Goal: Task Accomplishment & Management: Manage account settings

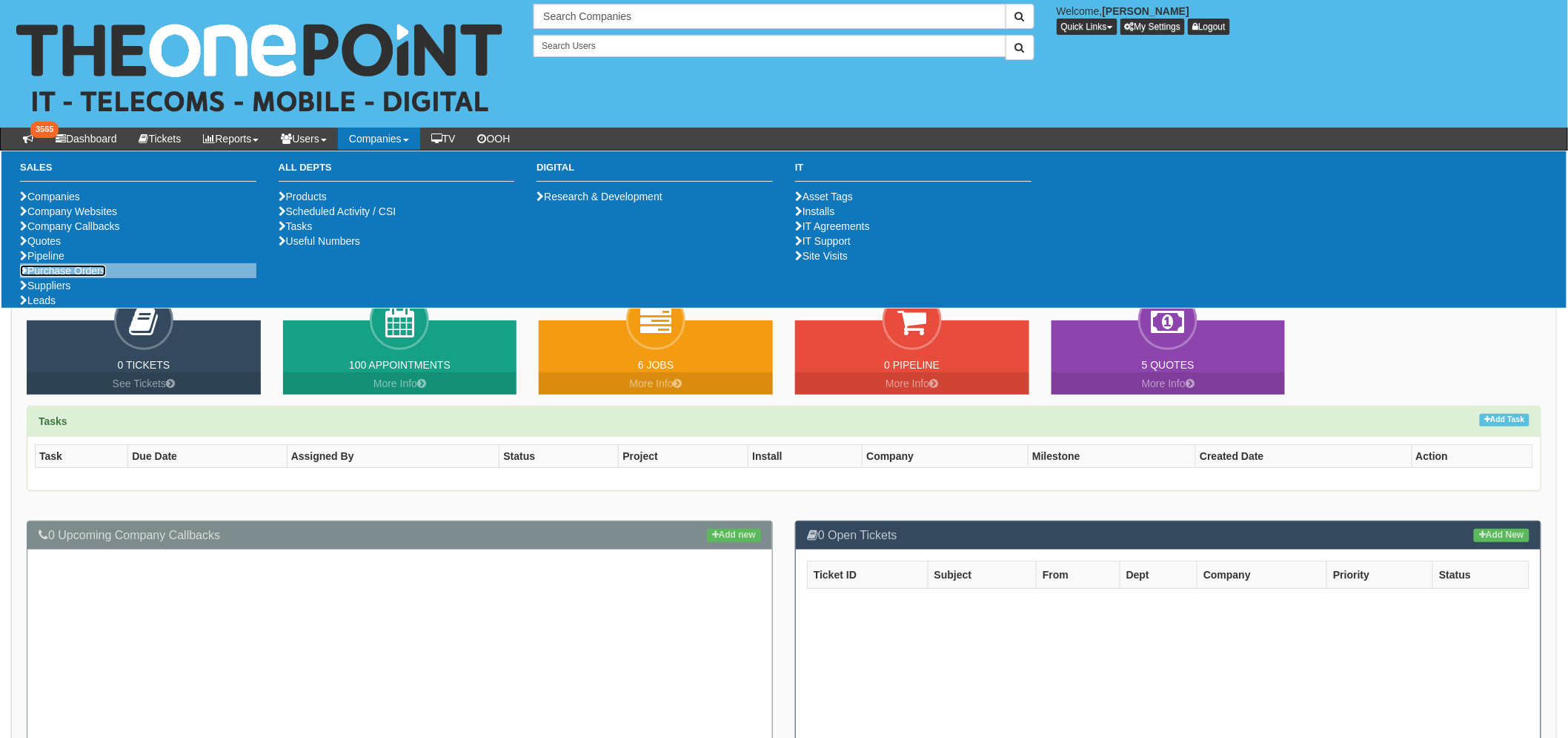
click at [81, 277] on link "Purchase Orders" at bounding box center [62, 270] width 86 height 12
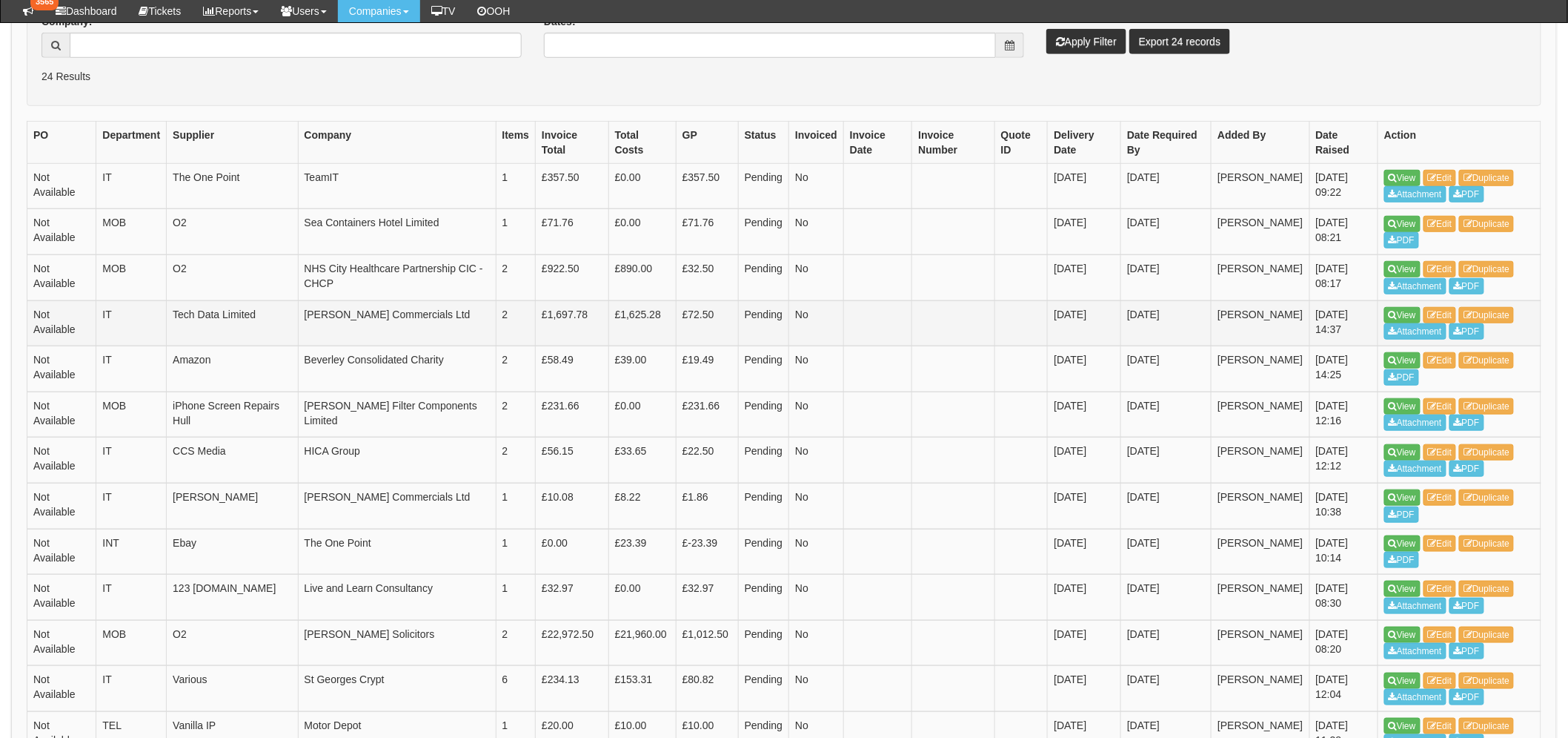
scroll to position [247, 0]
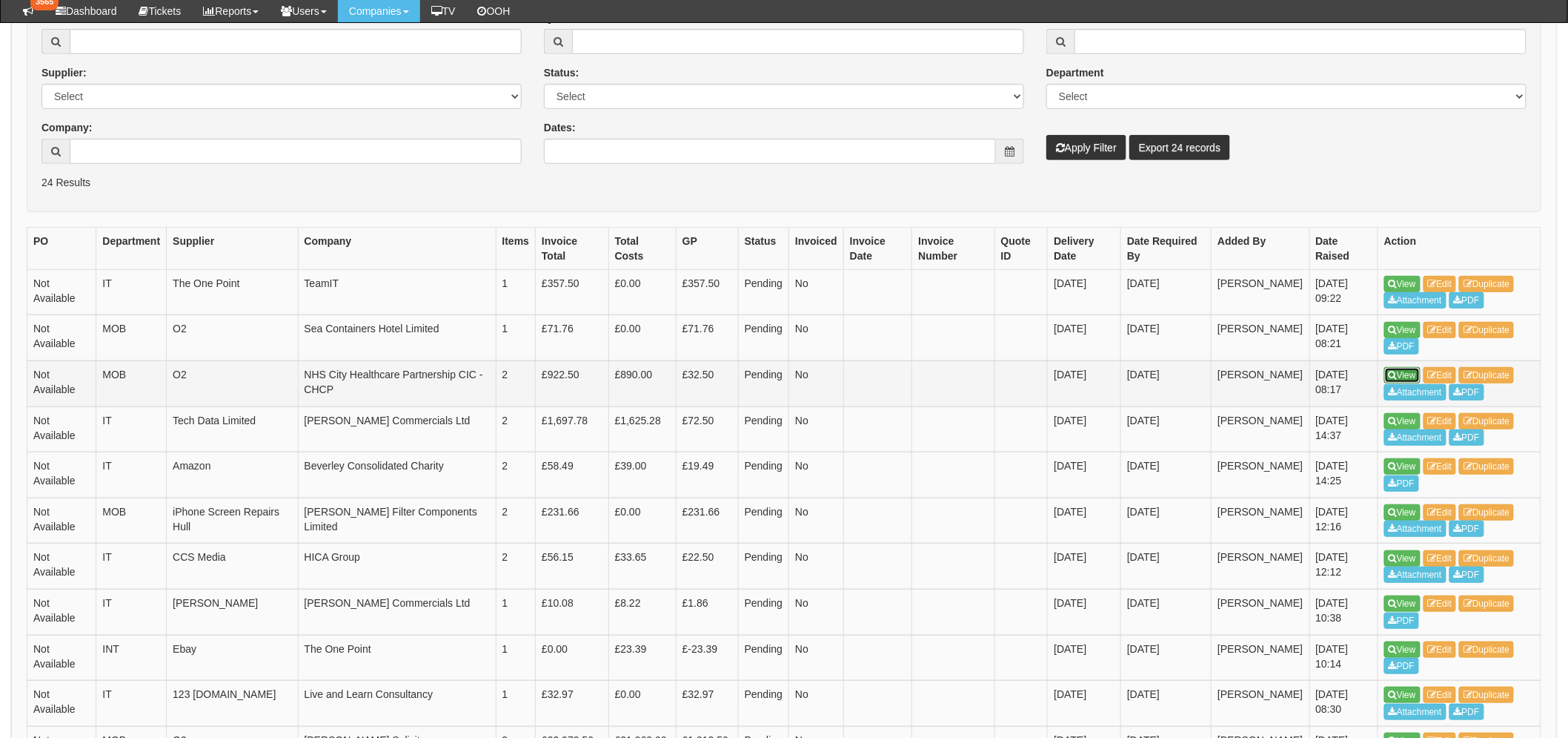
click at [1416, 373] on link "View" at bounding box center [1402, 375] width 37 height 16
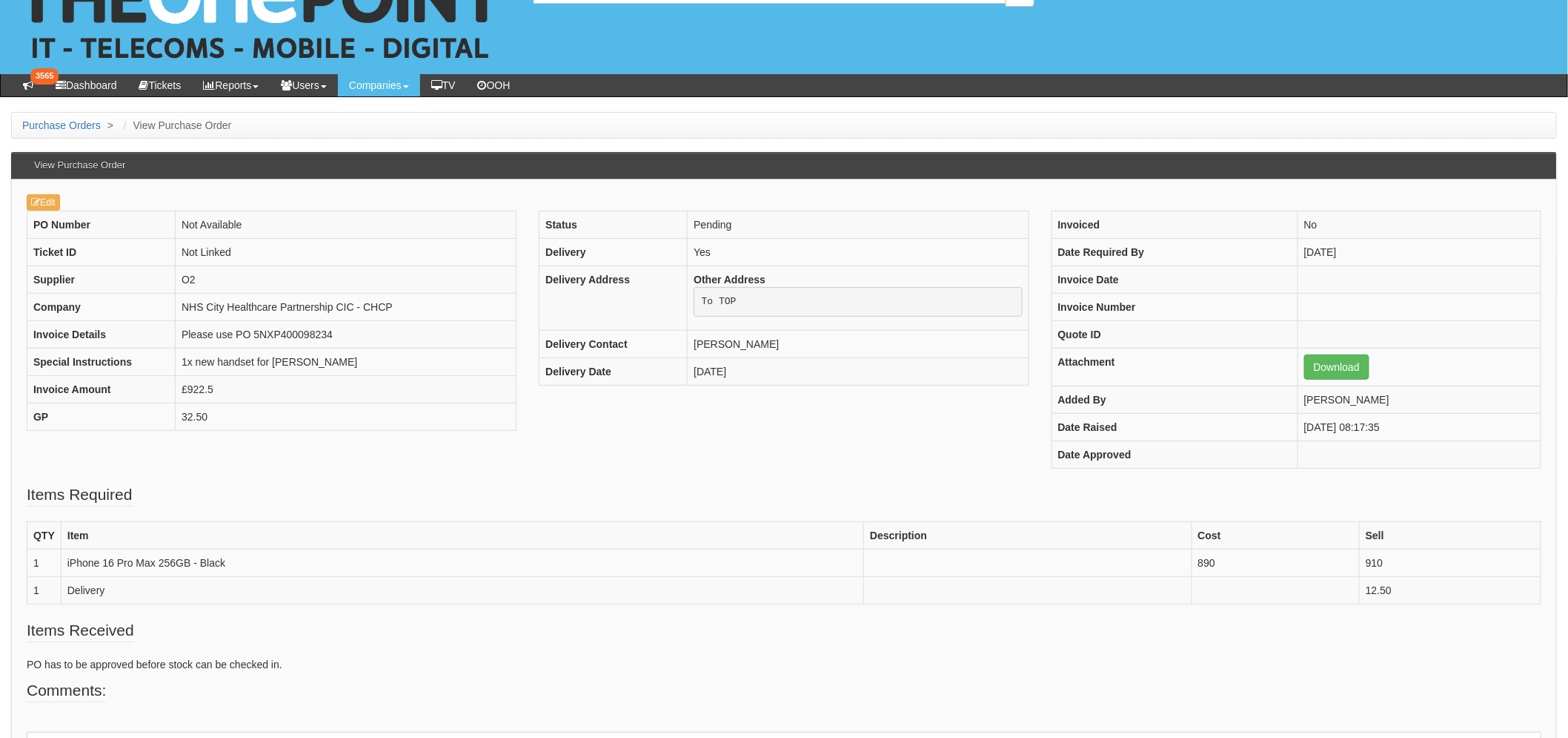
scroll to position [82, 0]
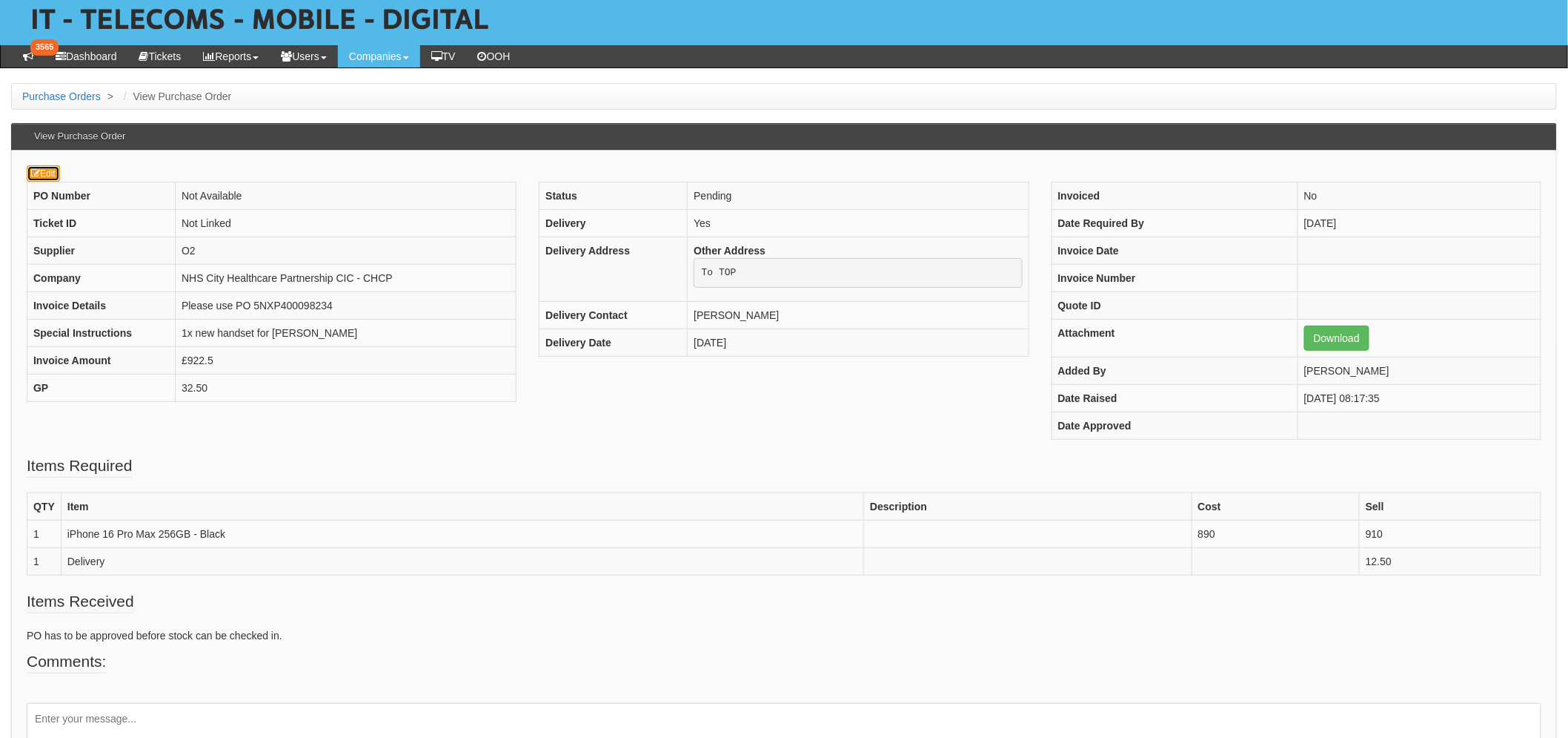
click at [33, 172] on icon at bounding box center [36, 173] width 9 height 9
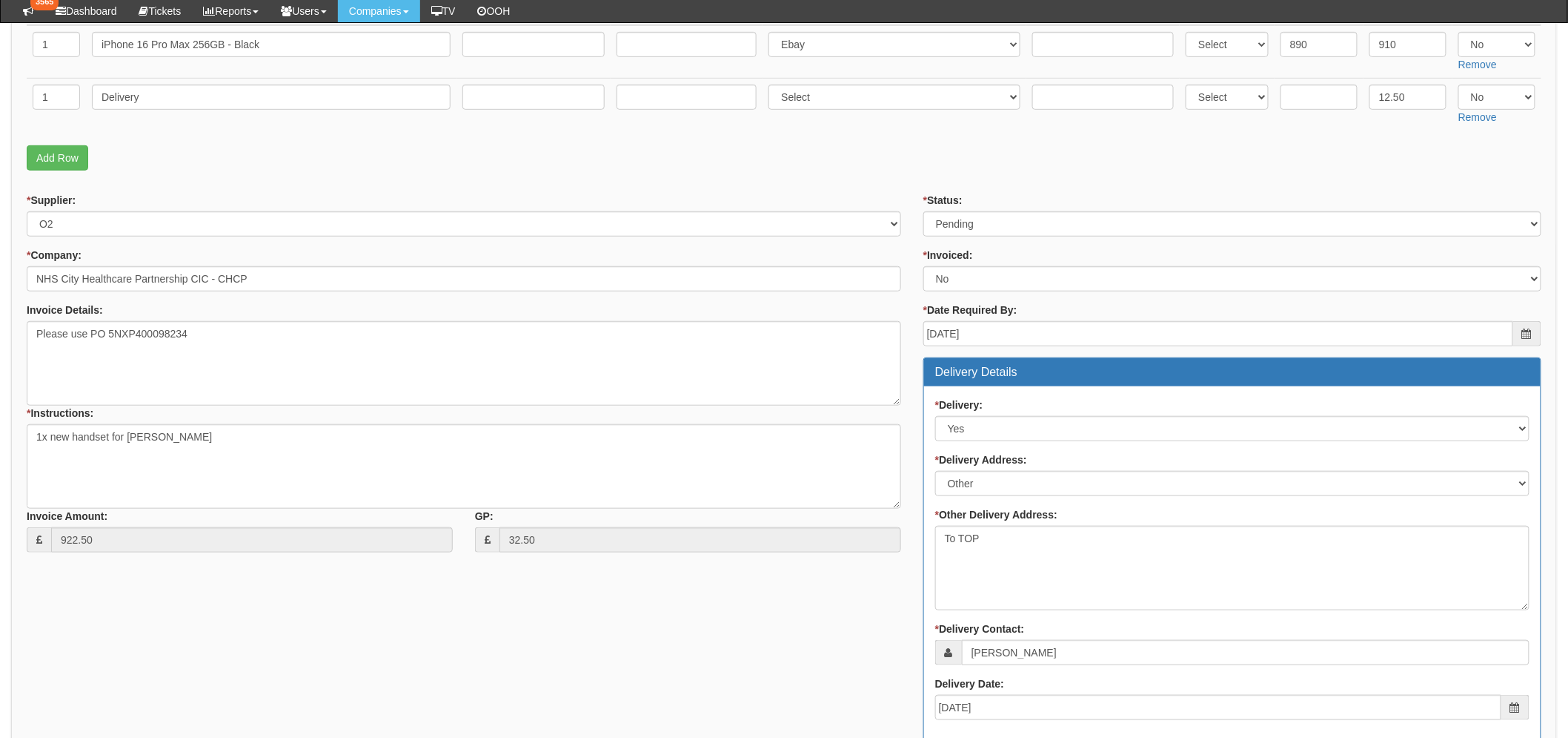
scroll to position [328, 0]
click at [966, 223] on select "Select Approved Completed Delivered Invoiced Ordered Ordered to site Part Order…" at bounding box center [1232, 225] width 618 height 25
select select "8"
click at [923, 212] on select "Select Approved Completed Delivered Invoiced Ordered Ordered to site Part Order…" at bounding box center [1232, 225] width 618 height 25
click at [820, 173] on fieldset "Items Required QTY Item Description Term In Months Supplier Supplier Reference …" at bounding box center [784, 58] width 1514 height 243
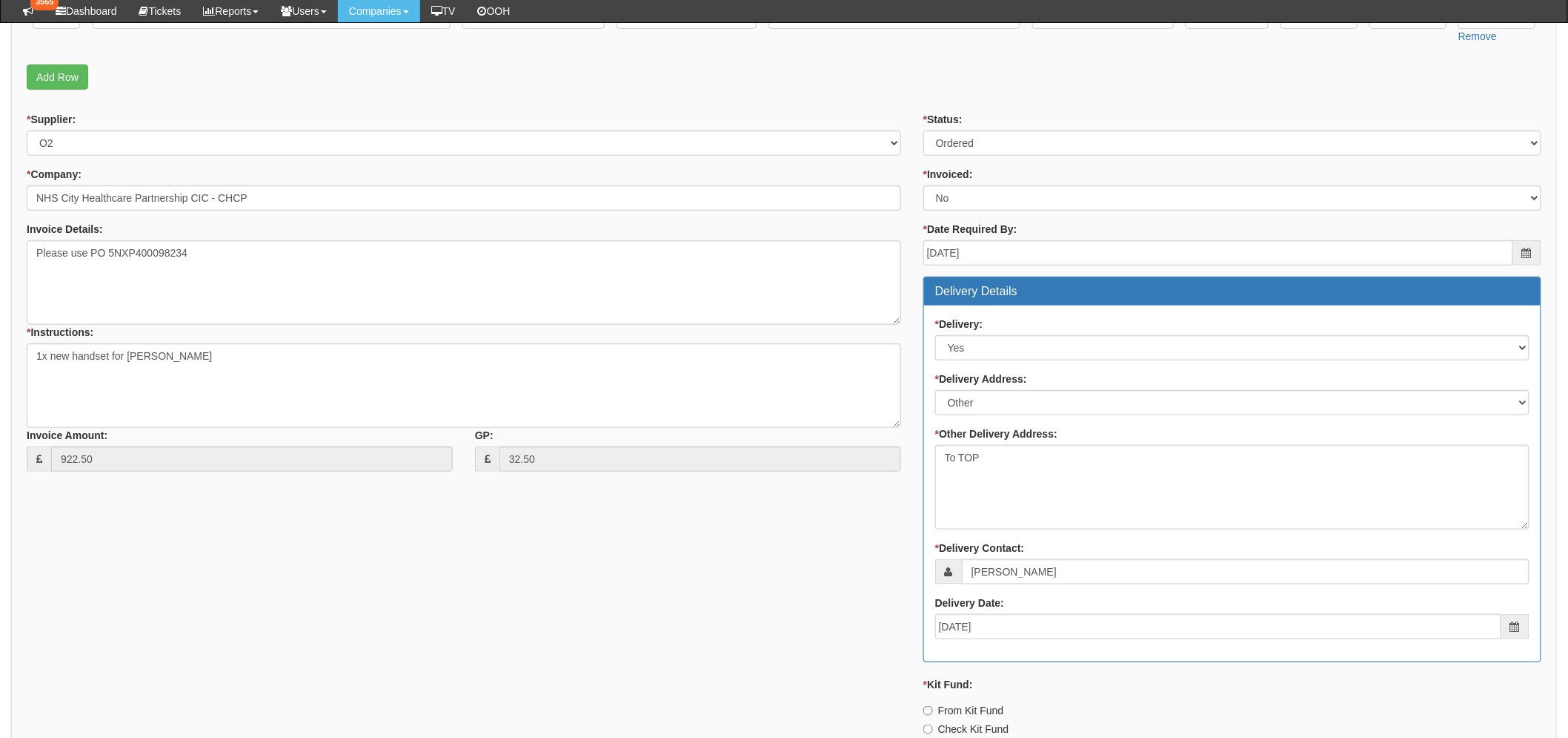
scroll to position [658, 0]
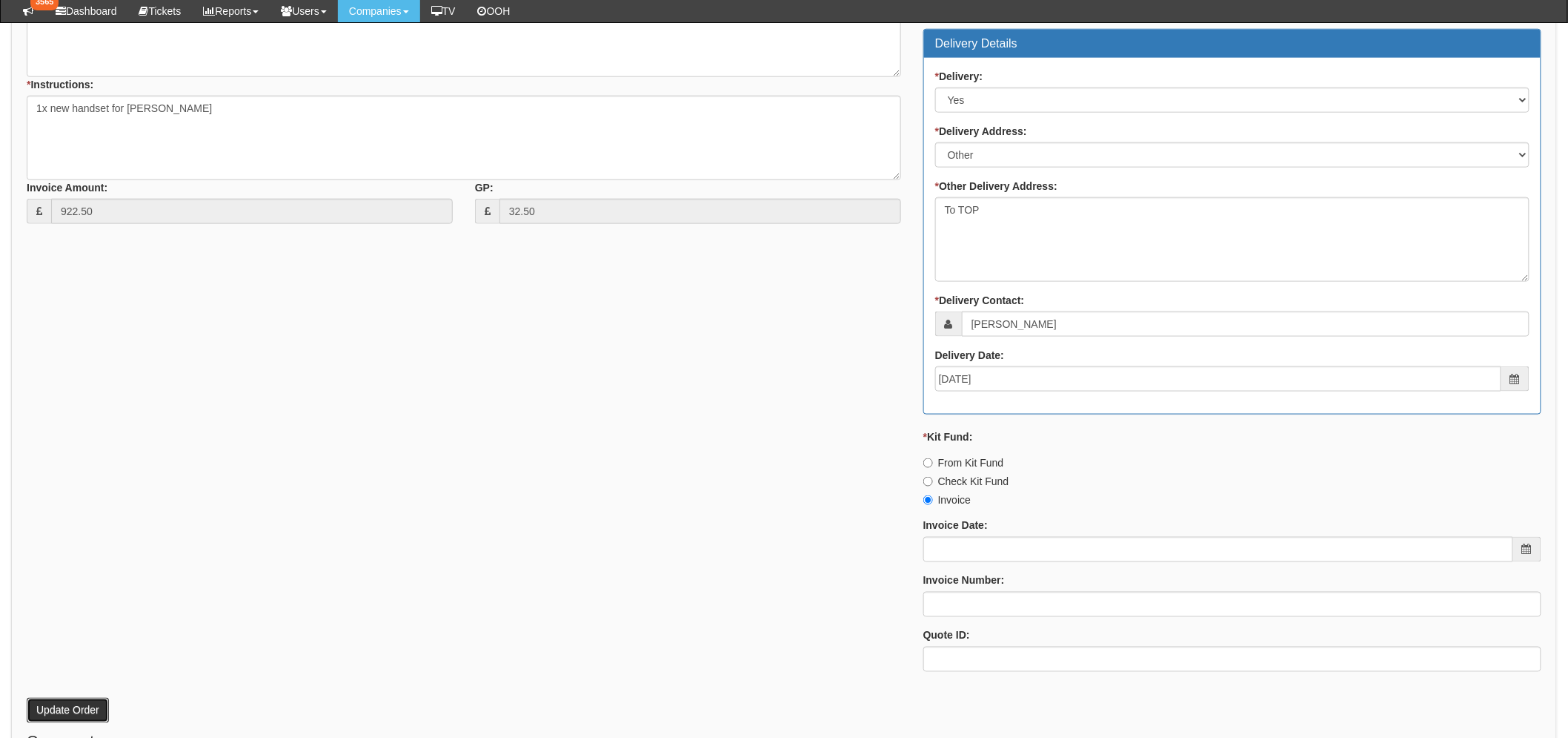
click at [80, 715] on button "Update Order" at bounding box center [68, 710] width 82 height 25
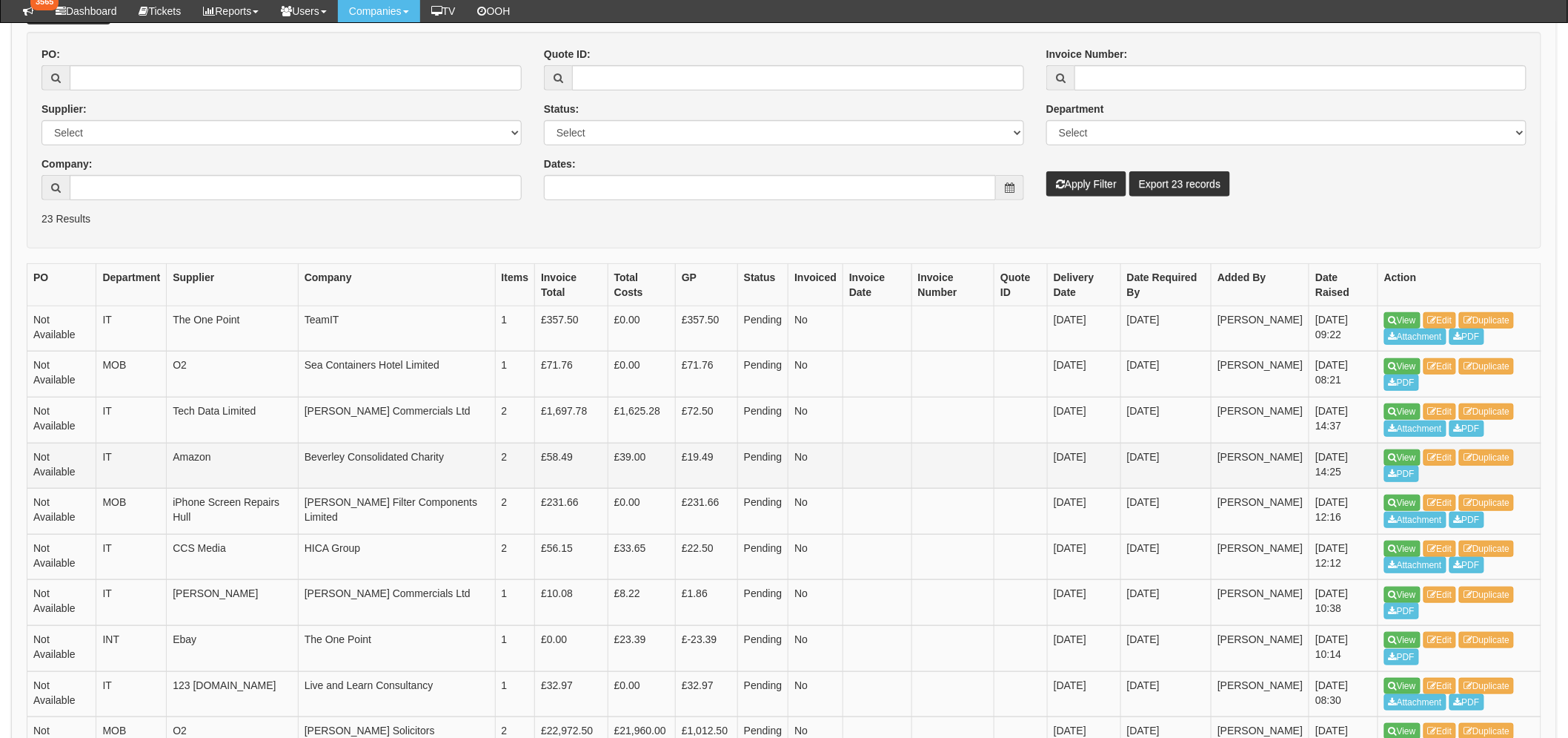
scroll to position [247, 0]
click at [1395, 360] on link "View" at bounding box center [1402, 365] width 37 height 16
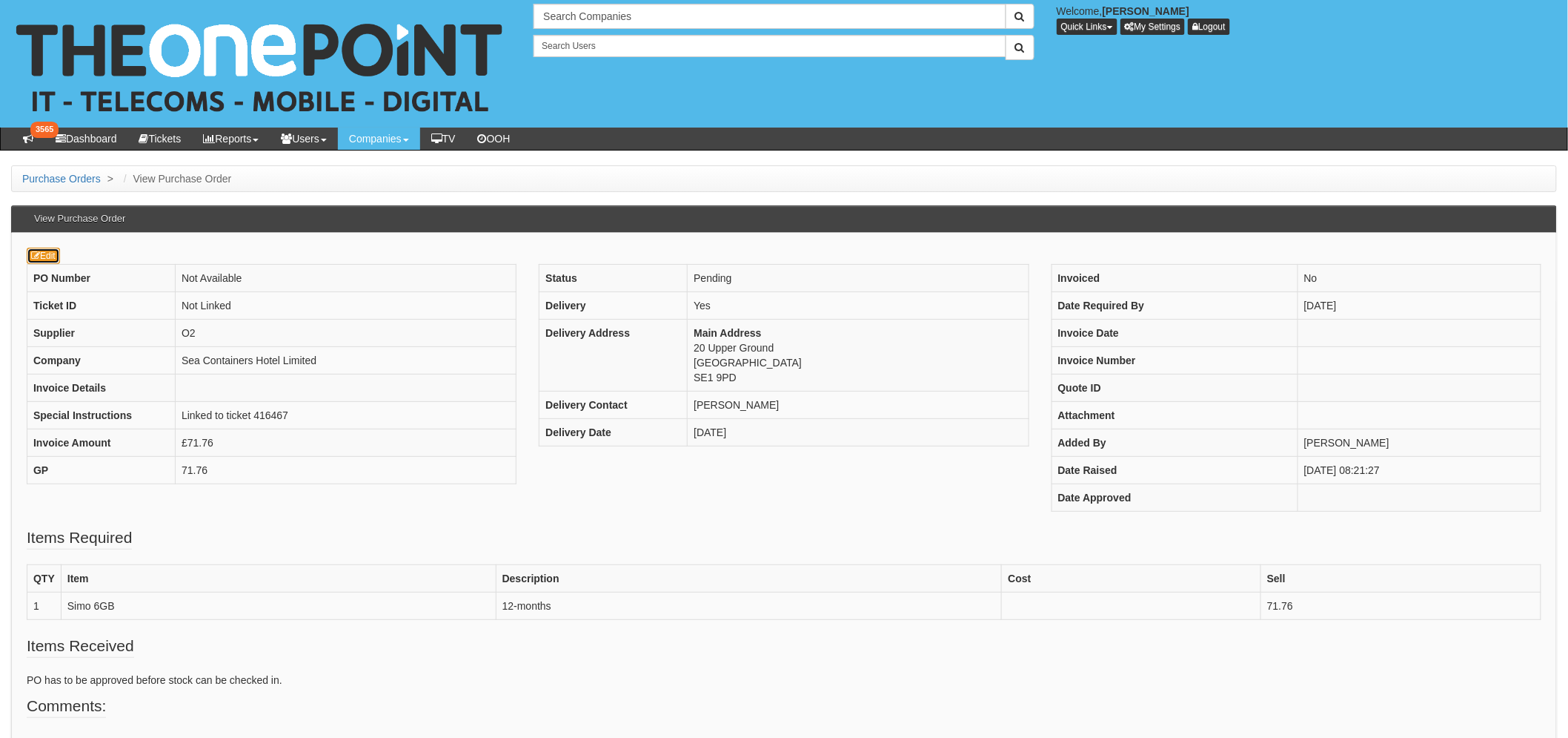
click at [43, 252] on link "Edit" at bounding box center [43, 255] width 33 height 16
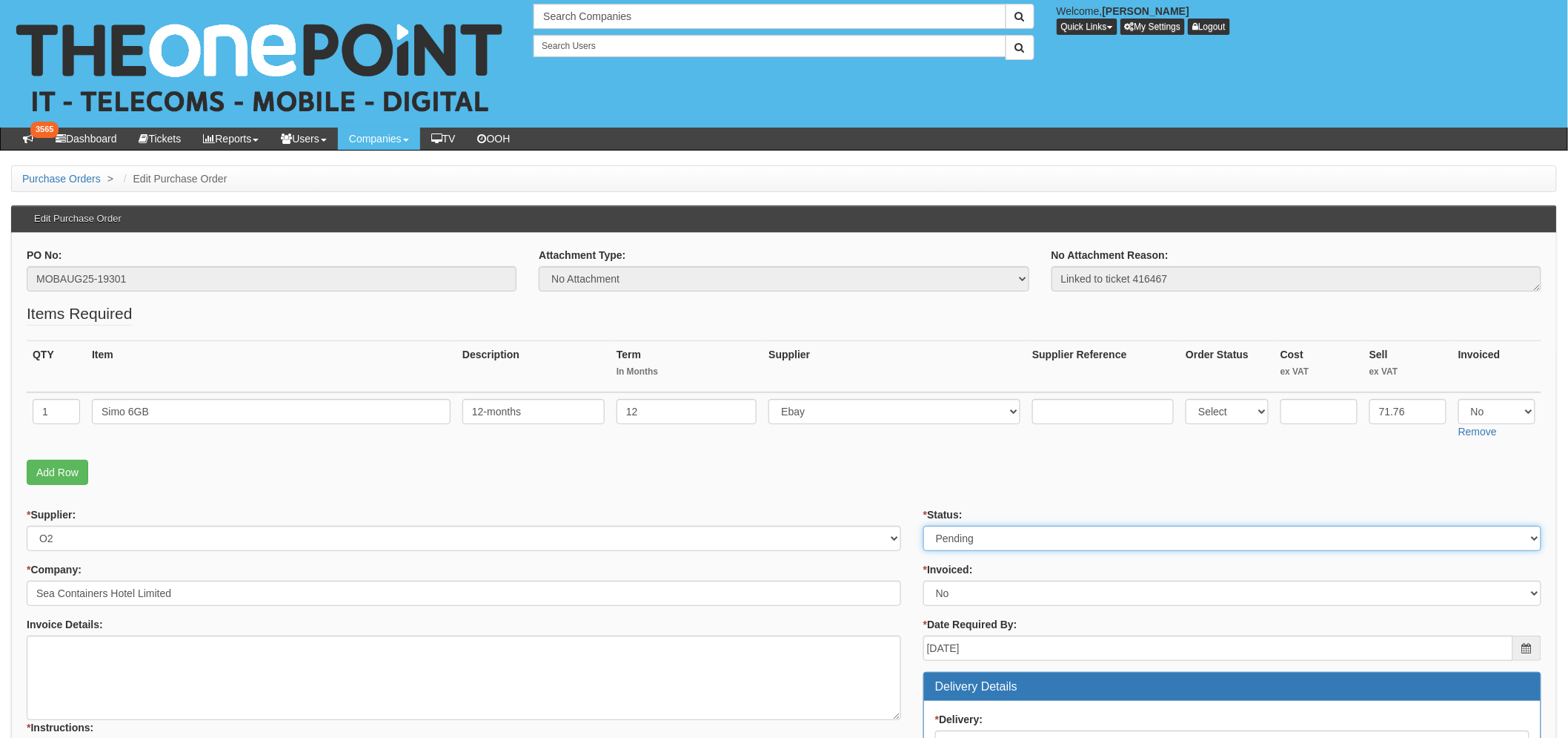
click at [979, 536] on select "Select Approved Completed Delivered Invoiced Ordered Ordered to site Part Order…" at bounding box center [1232, 538] width 618 height 25
select select "2"
click at [923, 526] on select "Select Approved Completed Delivered Invoiced Ordered Ordered to site Part Order…" at bounding box center [1232, 538] width 618 height 25
click at [816, 460] on p "Add Row" at bounding box center [784, 472] width 1514 height 25
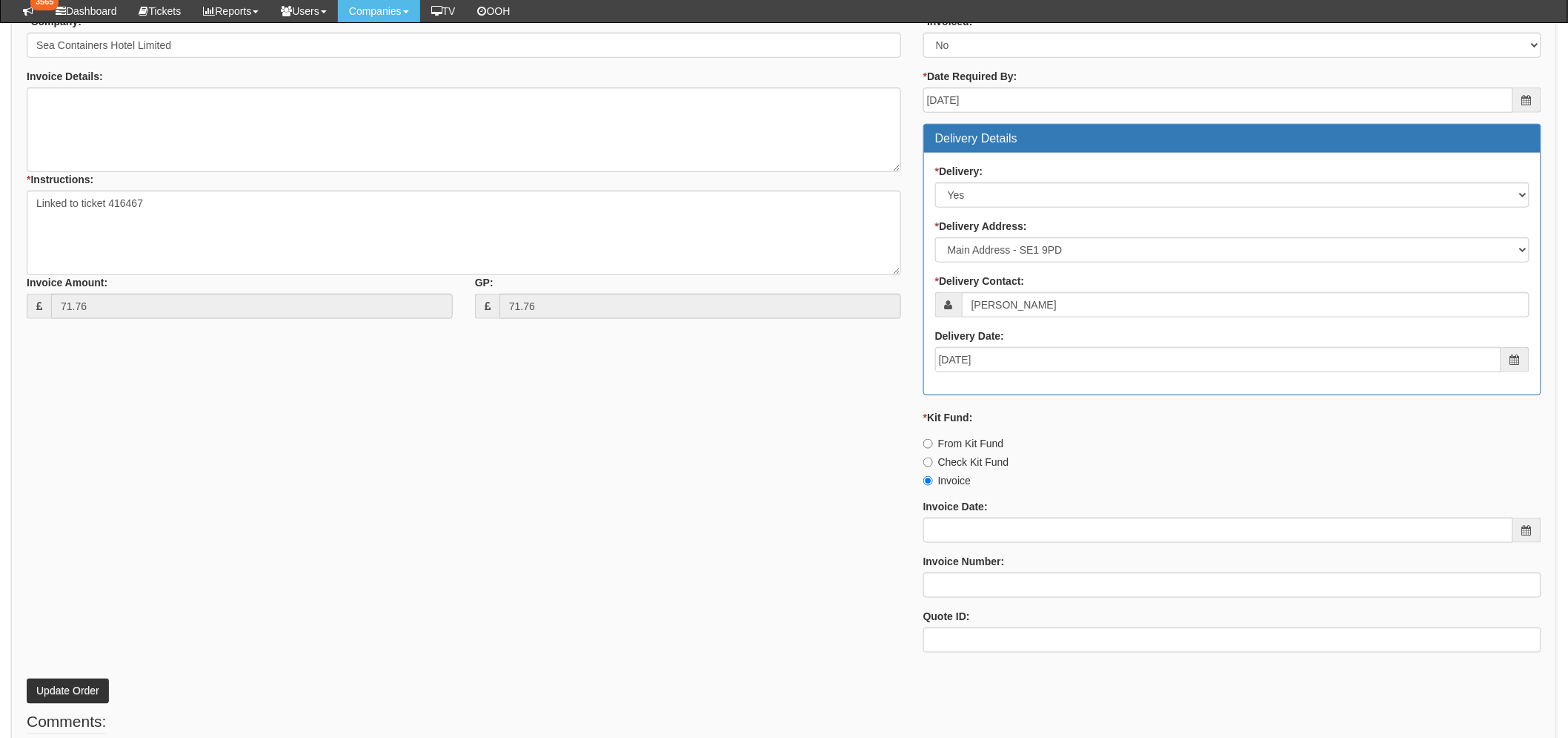
scroll to position [596, 0]
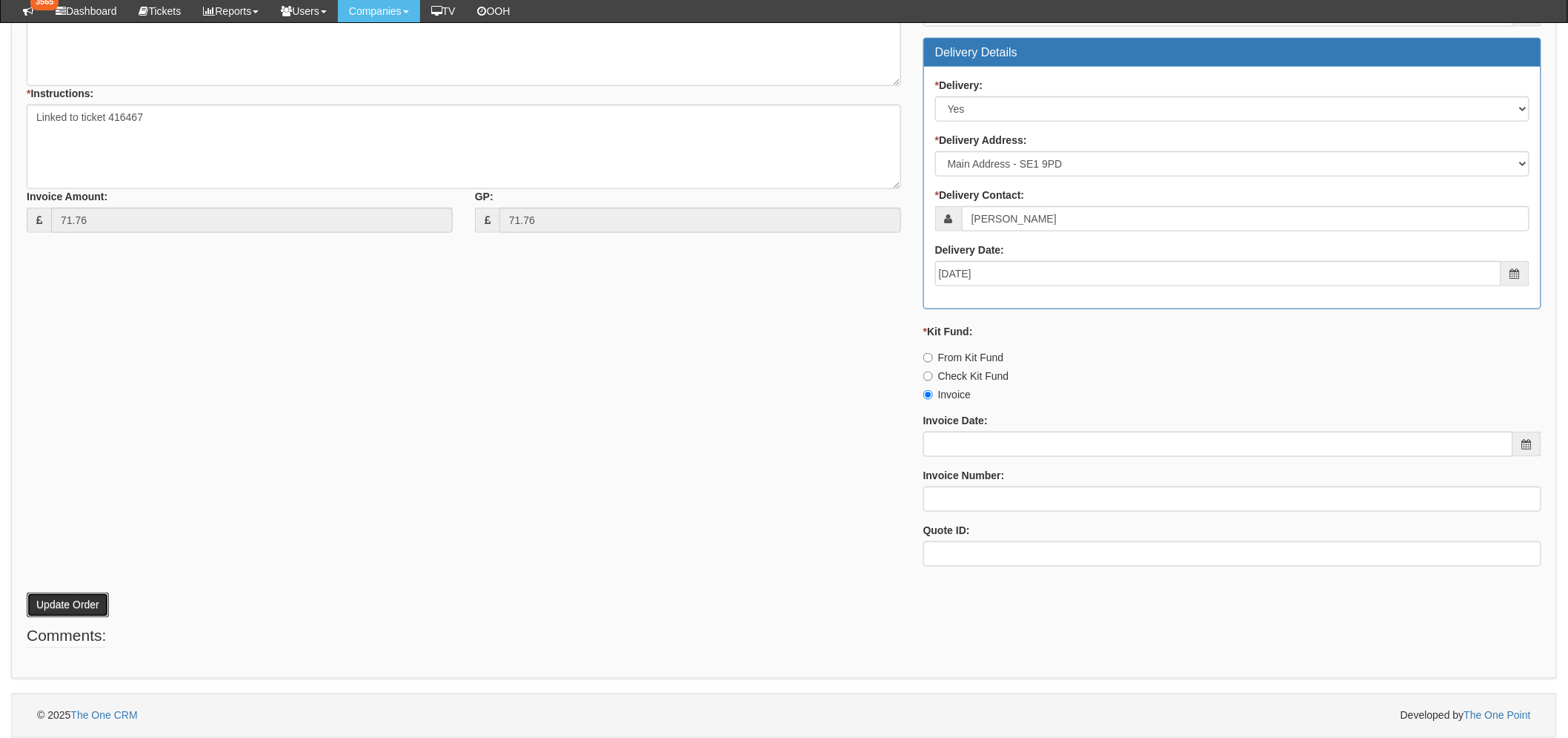
click at [53, 610] on button "Update Order" at bounding box center [68, 605] width 82 height 25
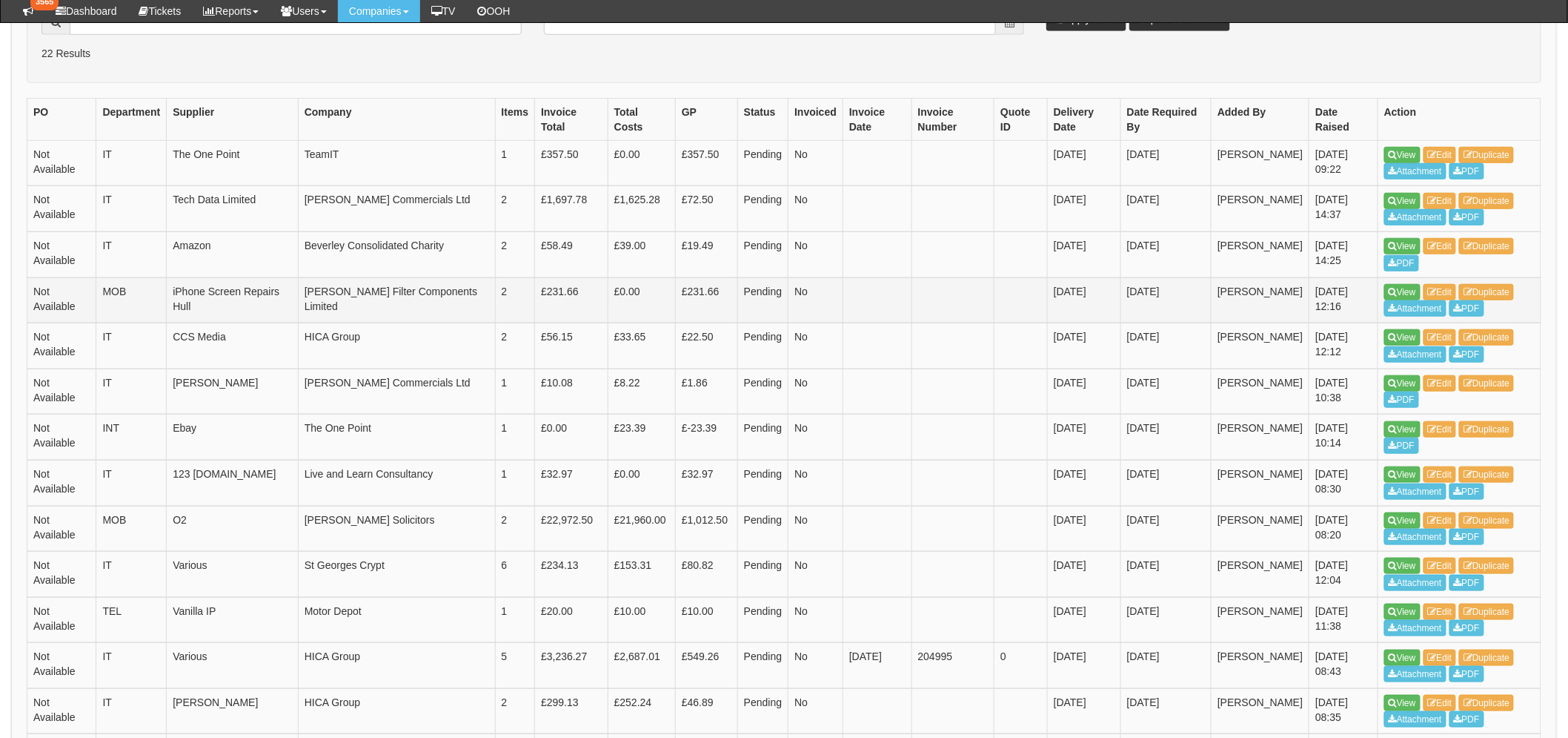
scroll to position [410, 0]
click at [1416, 513] on link "View" at bounding box center [1402, 521] width 37 height 16
